Goal: Check status: Check status

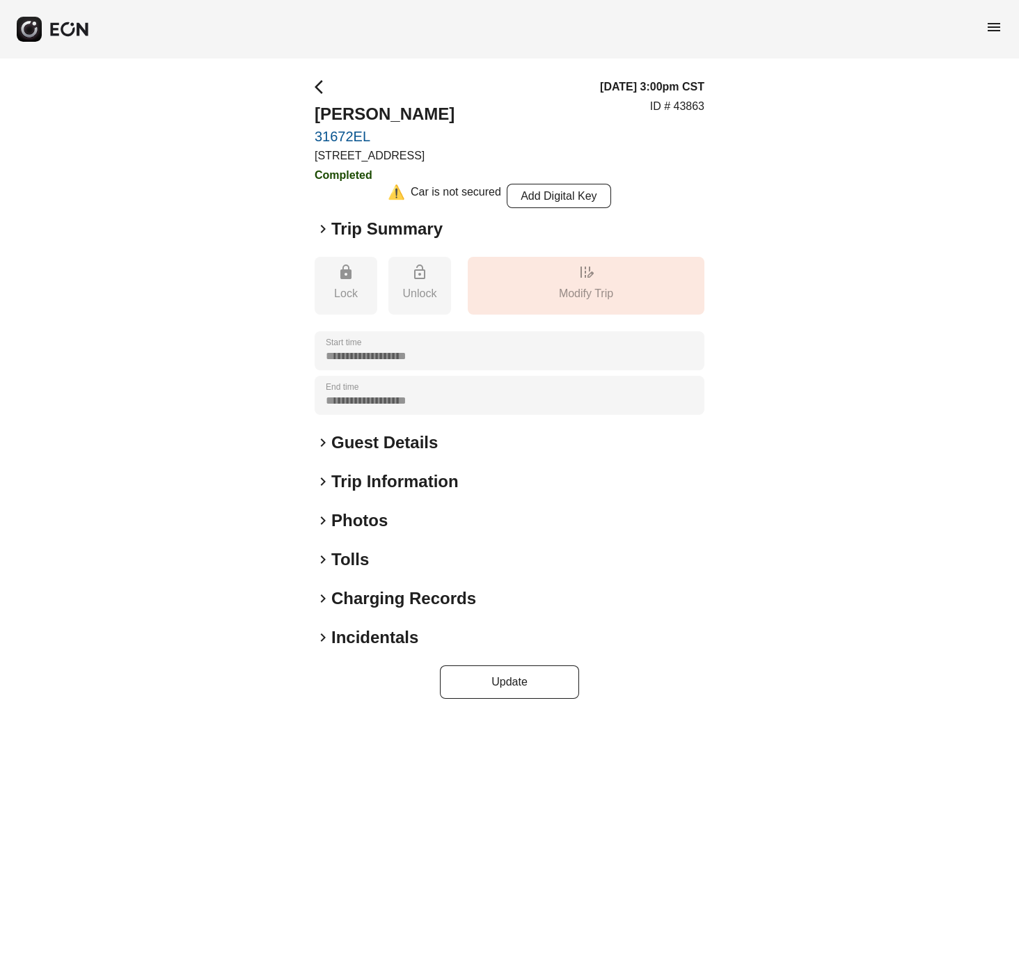
click at [322, 634] on span "keyboard_arrow_right" at bounding box center [323, 637] width 17 height 17
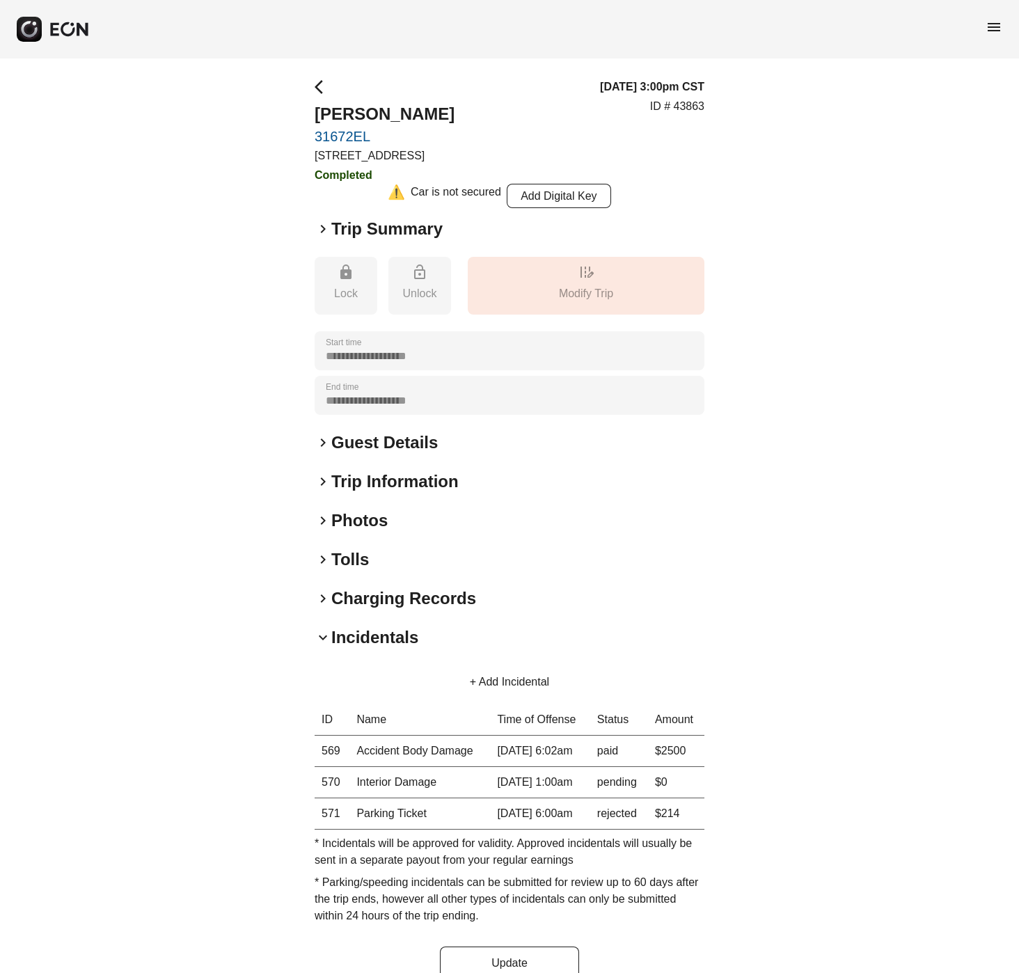
click at [328, 748] on th "569" at bounding box center [332, 751] width 35 height 31
copy th "569"
click at [324, 480] on span "keyboard_arrow_right" at bounding box center [323, 481] width 17 height 17
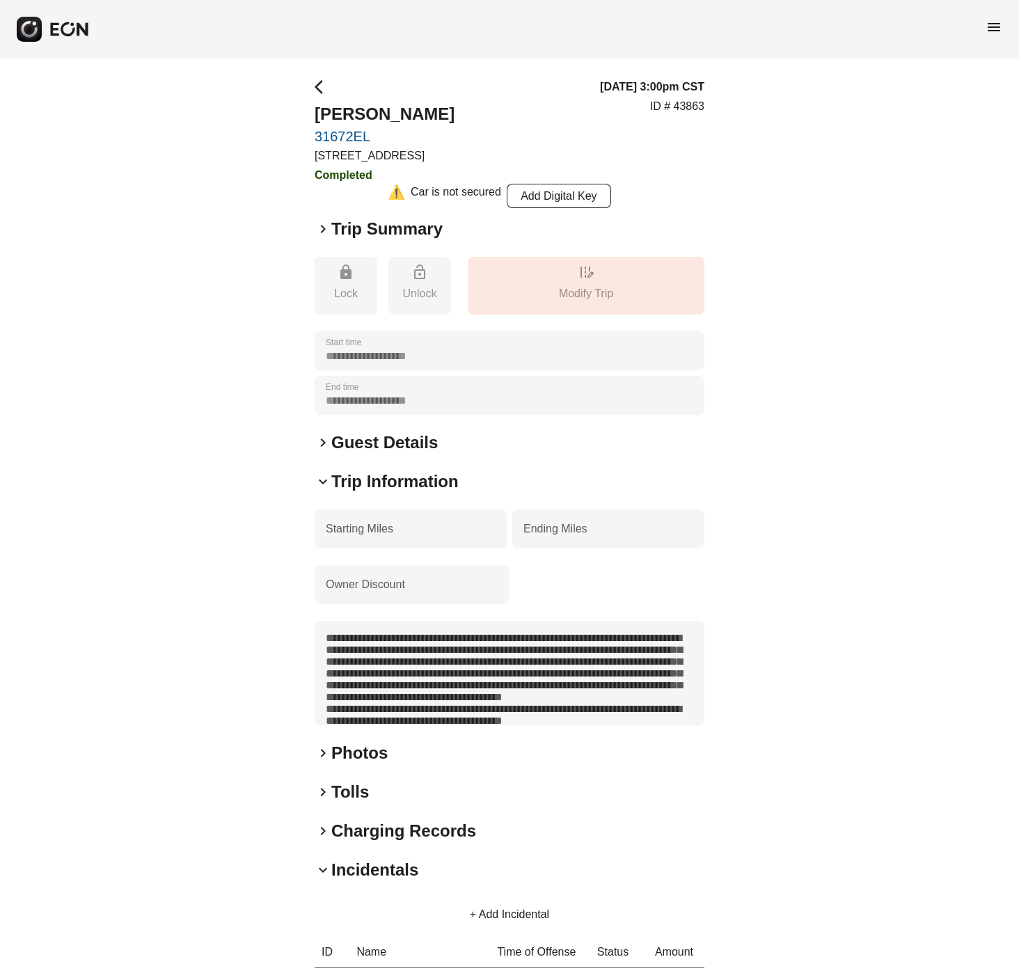
click at [328, 448] on span "keyboard_arrow_right" at bounding box center [323, 442] width 17 height 17
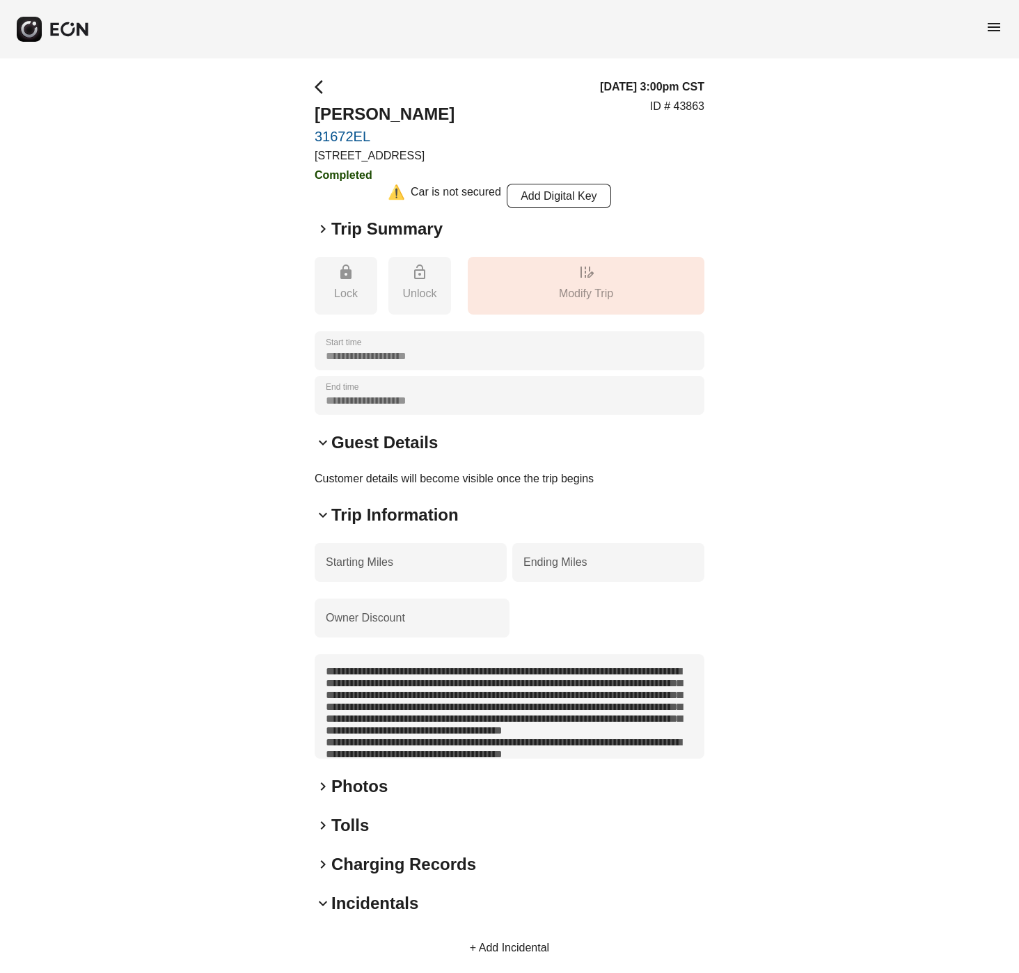
click at [328, 445] on span "keyboard_arrow_down" at bounding box center [323, 442] width 17 height 17
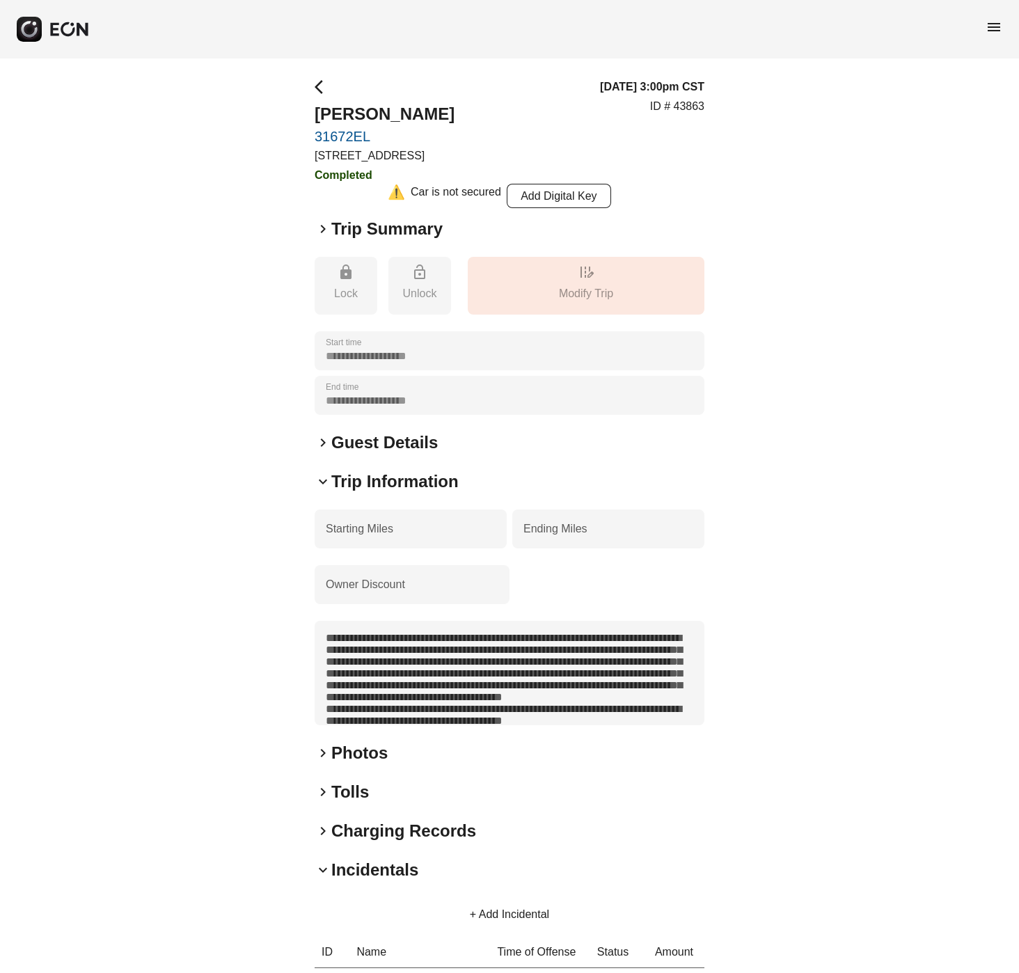
click at [326, 448] on span "keyboard_arrow_right" at bounding box center [323, 442] width 17 height 17
